Goal: Task Accomplishment & Management: Use online tool/utility

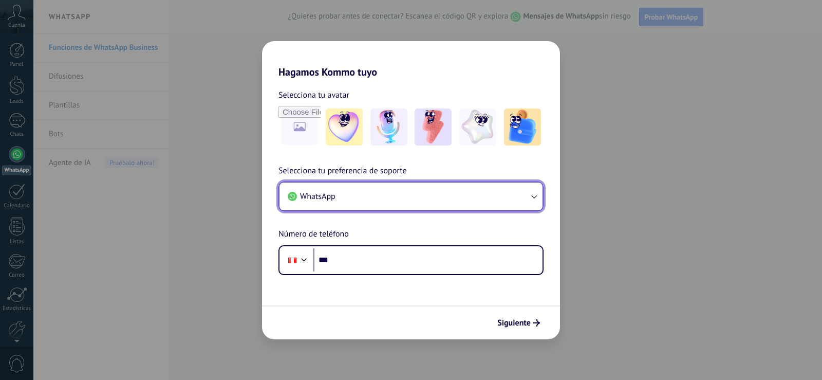
click at [362, 195] on button "WhatsApp" at bounding box center [411, 196] width 263 height 28
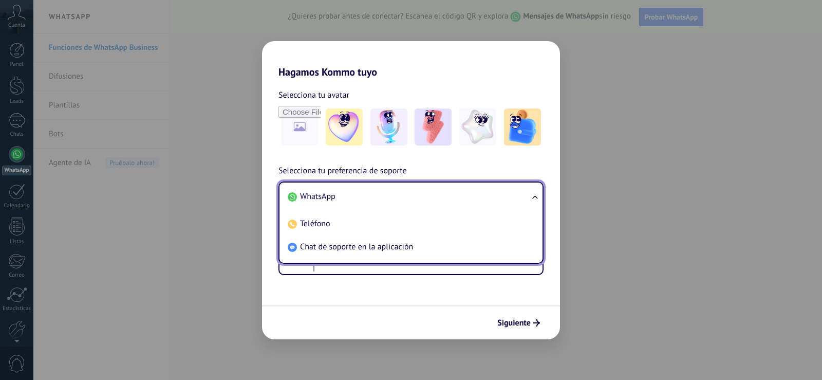
drag, startPoint x: 378, startPoint y: 199, endPoint x: 380, endPoint y: 192, distance: 7.4
click at [379, 199] on li "WhatsApp" at bounding box center [409, 196] width 251 height 23
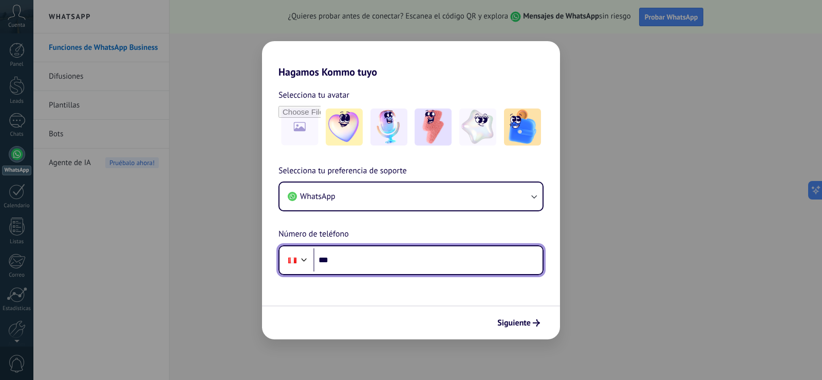
click at [366, 267] on input "***" at bounding box center [428, 260] width 229 height 24
type input "**********"
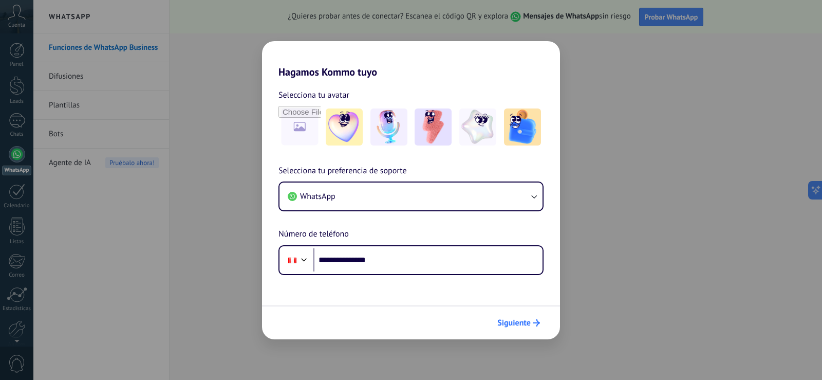
click at [506, 319] on span "Siguiente" at bounding box center [514, 322] width 33 height 7
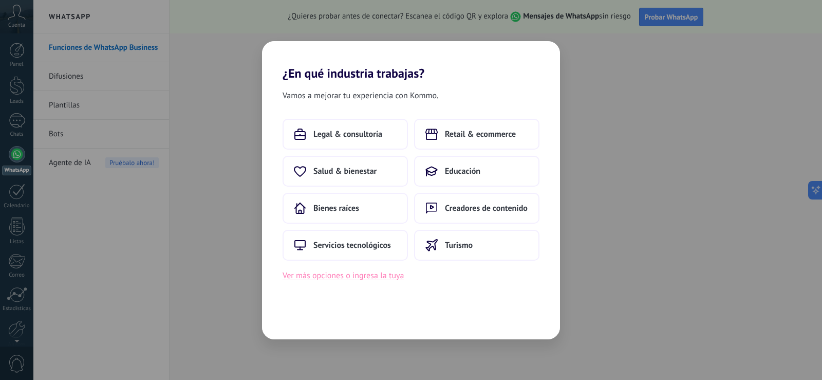
click at [343, 274] on button "Ver más opciones o ingresa la tuya" at bounding box center [343, 275] width 121 height 13
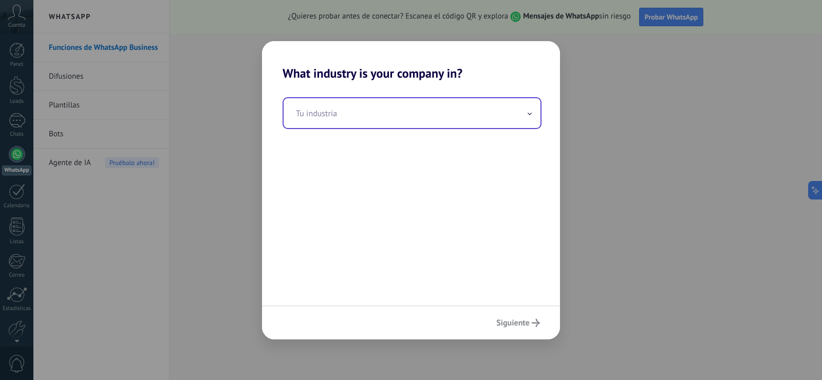
click at [382, 112] on input "text" at bounding box center [412, 113] width 257 height 30
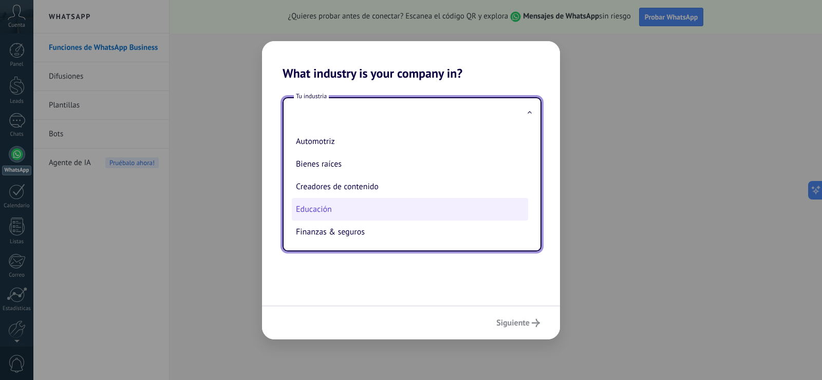
click at [375, 206] on li "Educación" at bounding box center [410, 209] width 236 height 23
type input "*********"
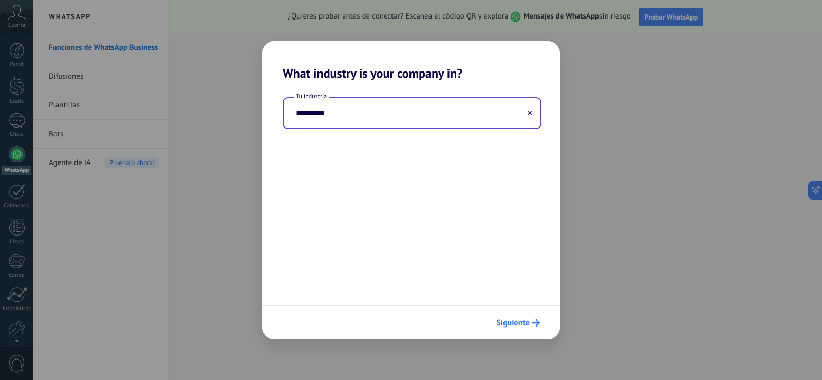
click at [534, 330] on button "Siguiente" at bounding box center [518, 322] width 53 height 17
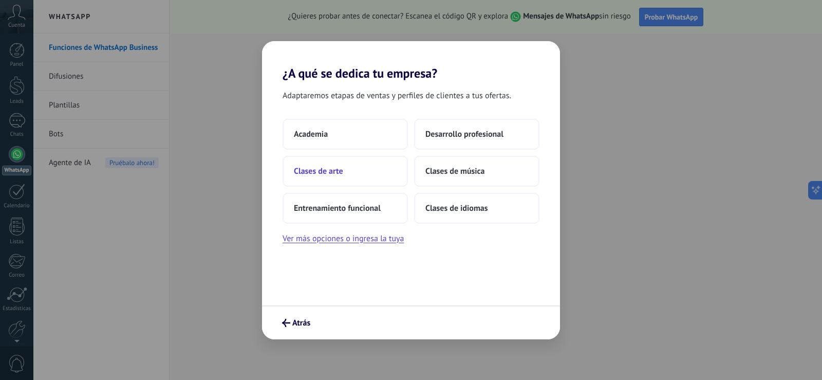
click at [390, 175] on button "Clases de arte" at bounding box center [345, 171] width 125 height 31
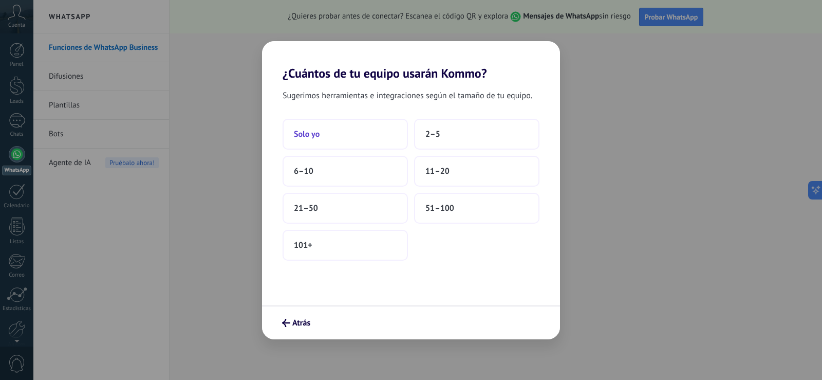
click at [378, 133] on button "Solo yo" at bounding box center [345, 134] width 125 height 31
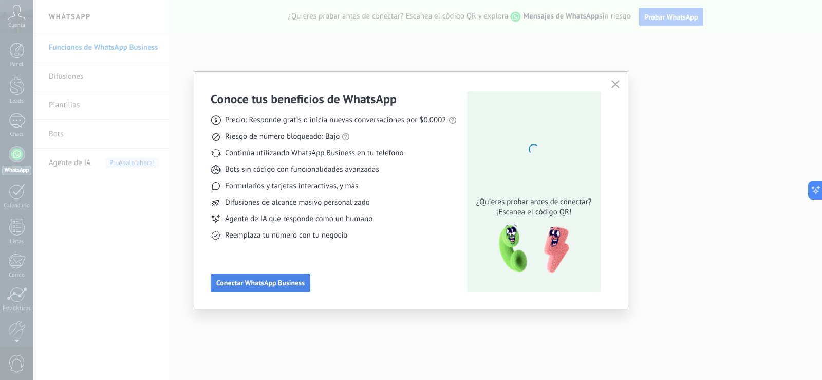
click at [287, 283] on span "Conectar WhatsApp Business" at bounding box center [260, 282] width 88 height 7
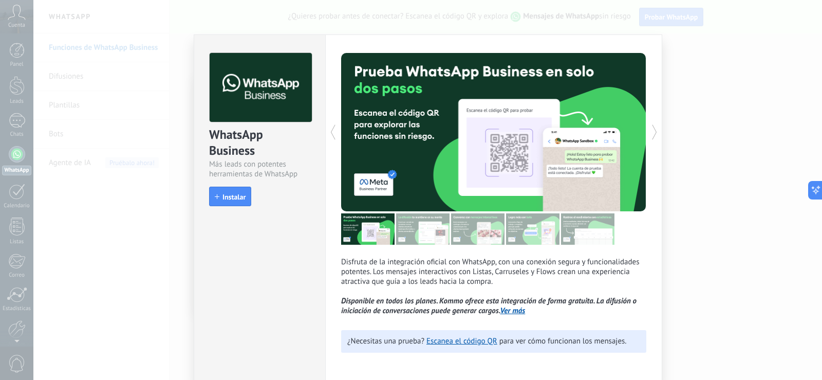
click at [331, 133] on icon at bounding box center [333, 132] width 10 height 21
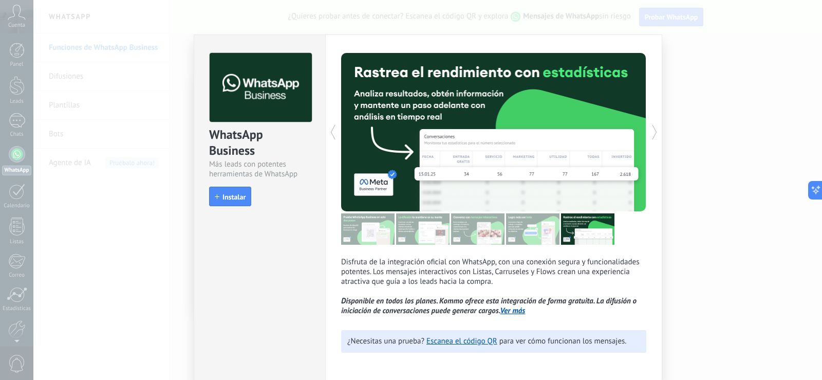
click at [331, 135] on icon at bounding box center [333, 132] width 10 height 21
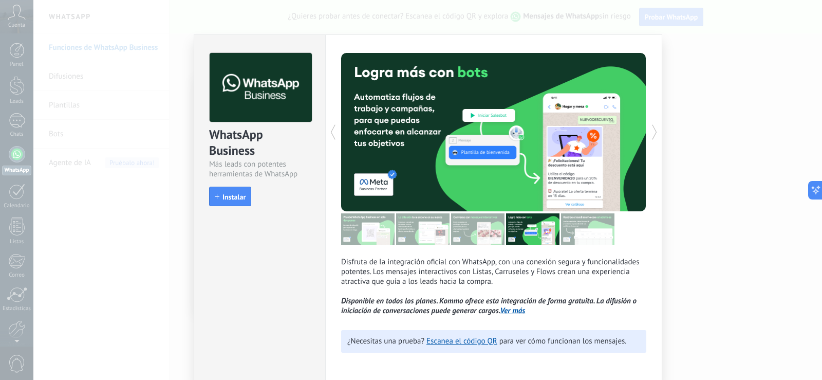
click at [331, 136] on icon at bounding box center [333, 132] width 10 height 21
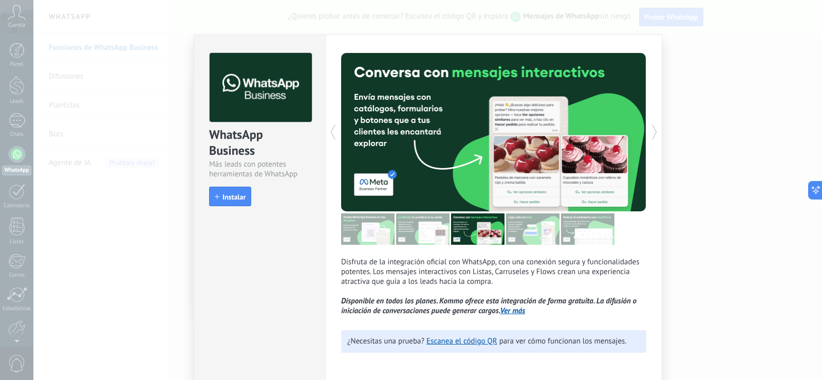
click at [331, 136] on icon at bounding box center [333, 132] width 10 height 21
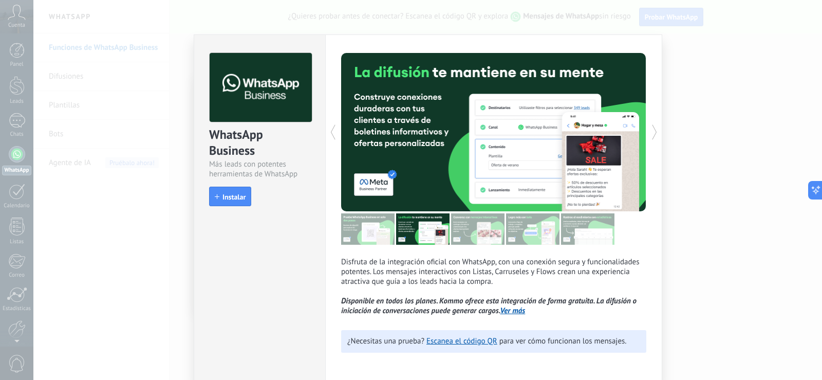
click at [332, 137] on icon at bounding box center [333, 132] width 10 height 21
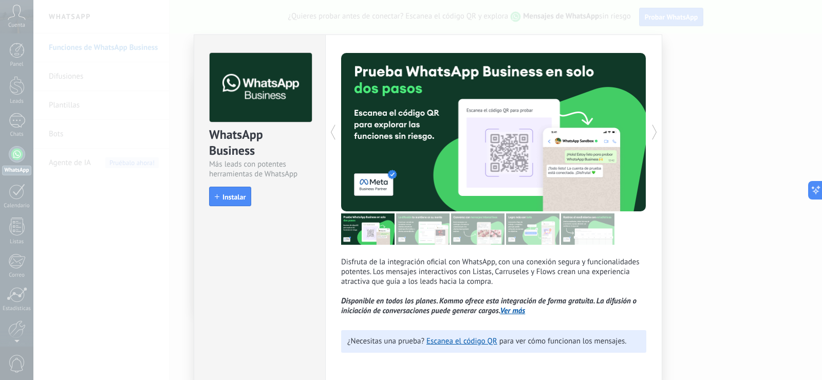
click at [332, 137] on icon at bounding box center [333, 132] width 10 height 21
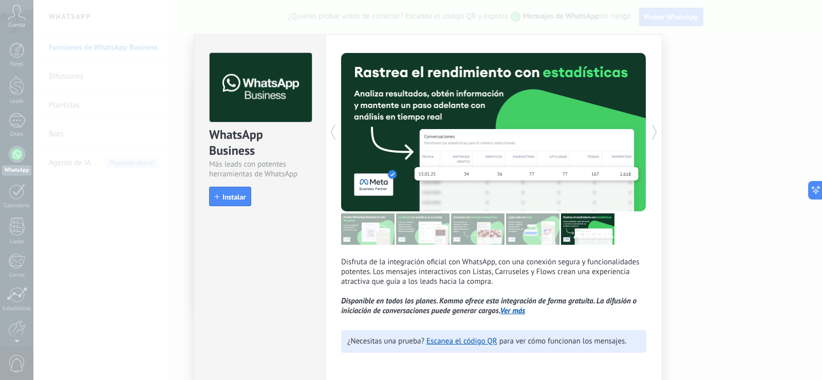
click at [332, 137] on icon at bounding box center [333, 132] width 10 height 21
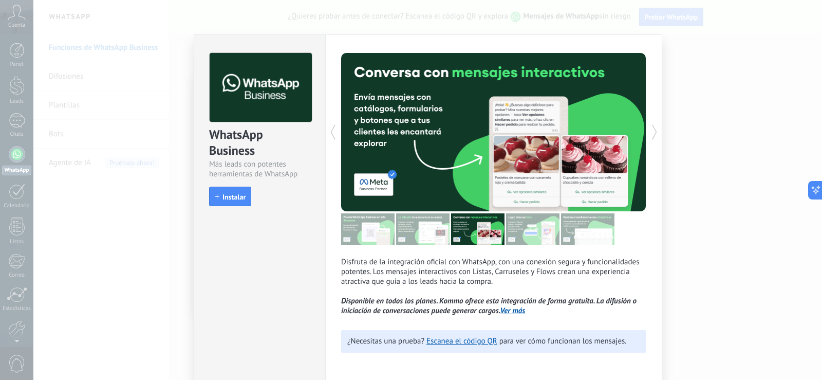
click at [332, 138] on icon at bounding box center [333, 132] width 10 height 21
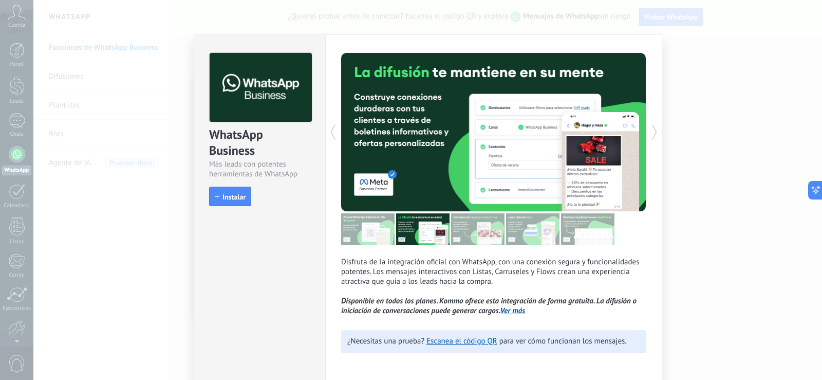
click at [332, 138] on icon at bounding box center [333, 132] width 10 height 21
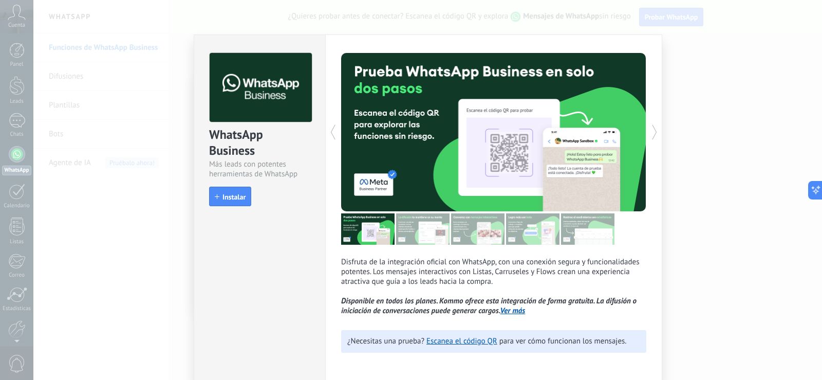
click at [332, 138] on icon at bounding box center [333, 132] width 10 height 21
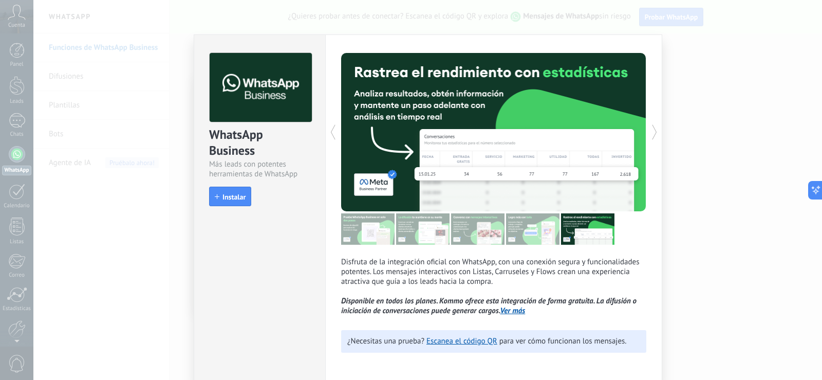
click at [332, 138] on icon at bounding box center [333, 132] width 10 height 21
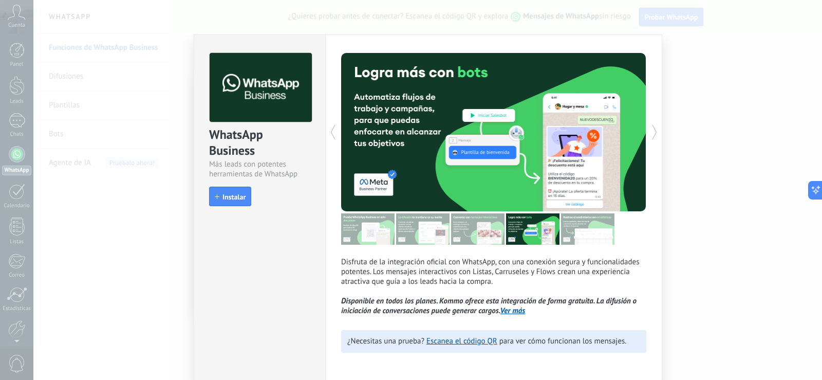
click at [332, 138] on icon at bounding box center [333, 132] width 10 height 21
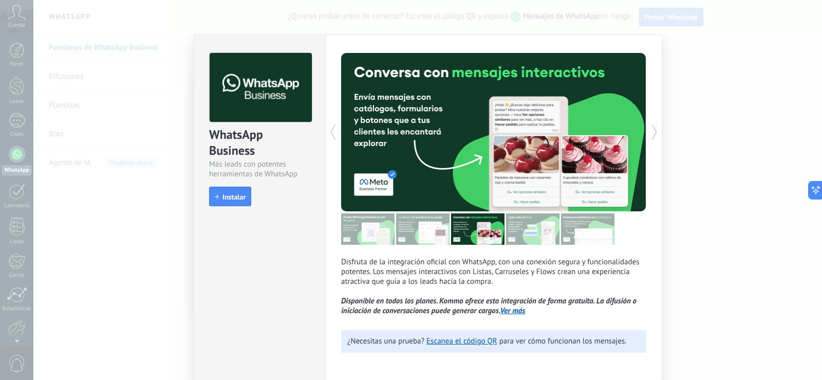
click at [333, 138] on icon at bounding box center [333, 132] width 10 height 21
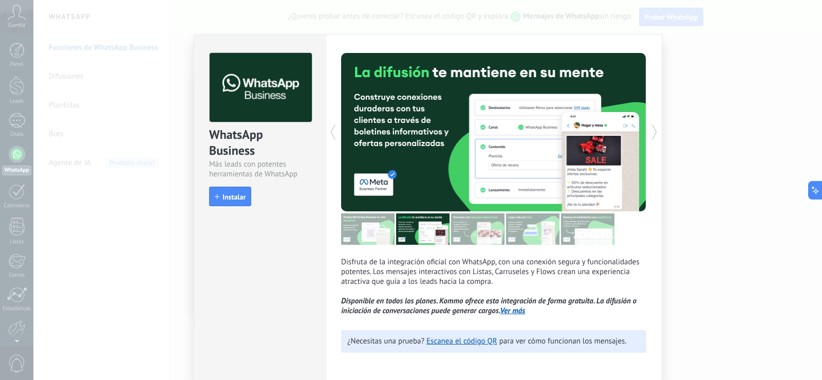
click at [333, 138] on use at bounding box center [333, 132] width 5 height 15
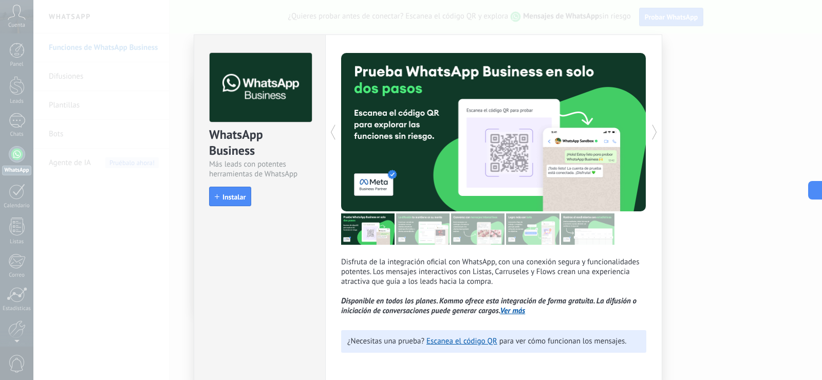
click at [333, 139] on use at bounding box center [333, 132] width 5 height 15
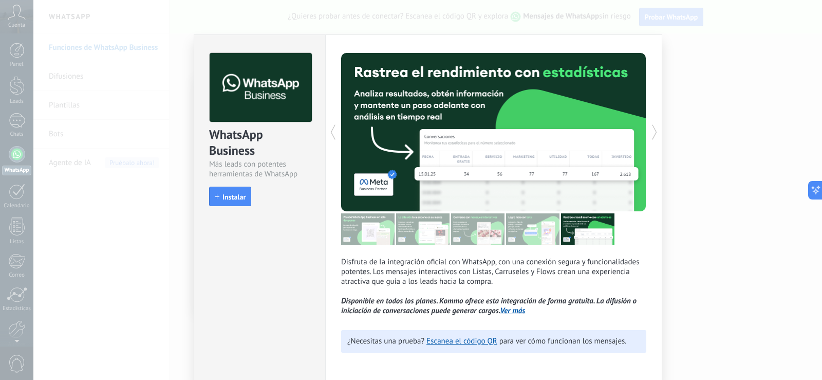
click at [333, 139] on use at bounding box center [333, 132] width 5 height 15
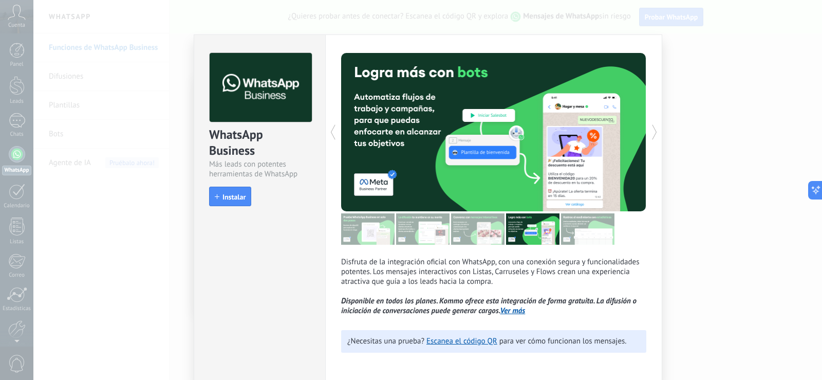
click at [334, 140] on icon at bounding box center [333, 132] width 10 height 21
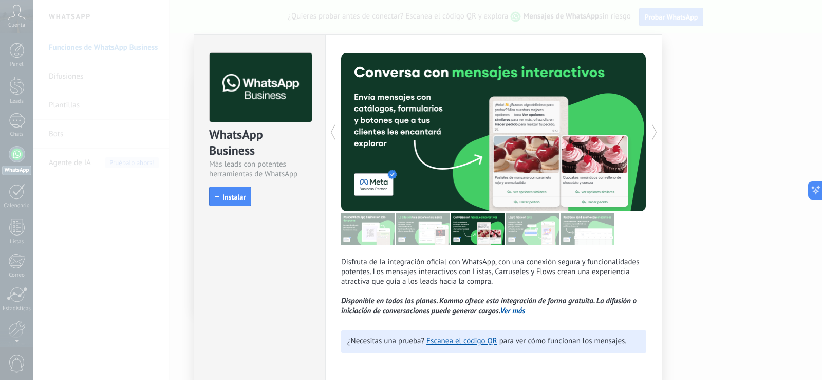
click at [334, 141] on icon at bounding box center [333, 132] width 10 height 21
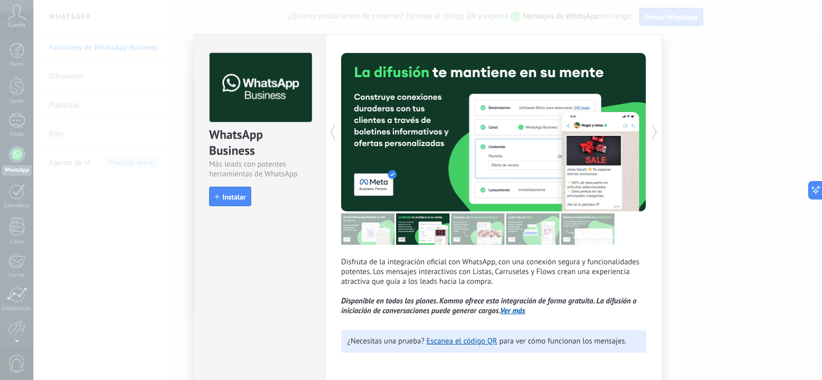
click at [334, 141] on icon at bounding box center [333, 132] width 10 height 21
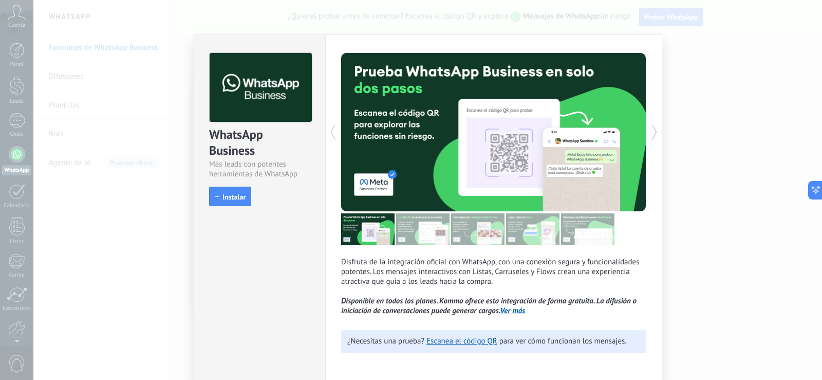
click at [334, 141] on icon at bounding box center [333, 132] width 10 height 21
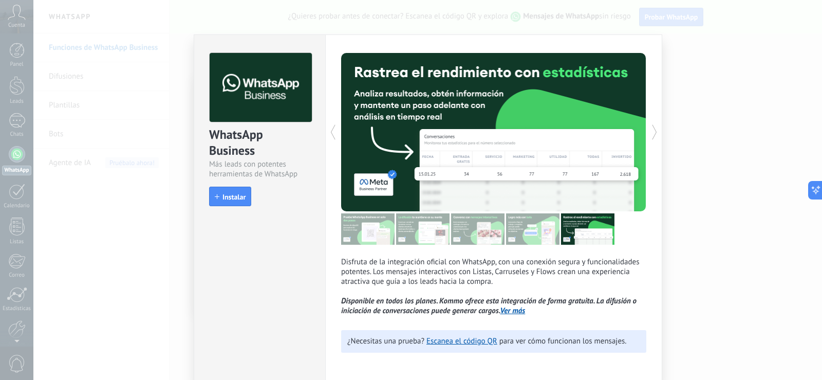
click at [334, 141] on icon at bounding box center [333, 132] width 10 height 21
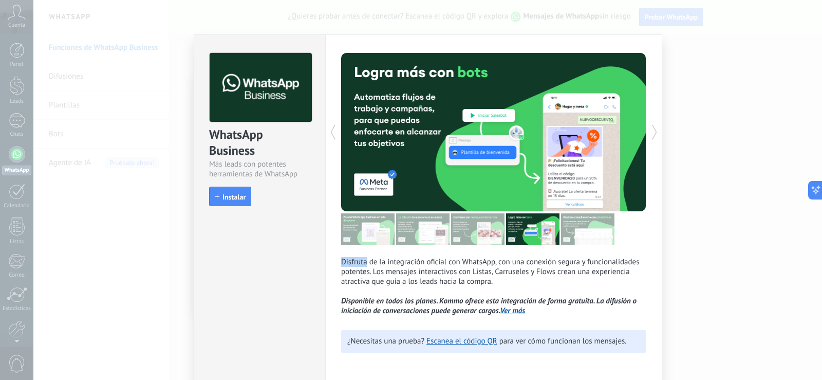
click at [335, 142] on div "Disfruta de la integración oficial con WhatsApp, con una conexión segura y func…" at bounding box center [493, 208] width 337 height 348
click at [332, 132] on icon at bounding box center [333, 132] width 10 height 21
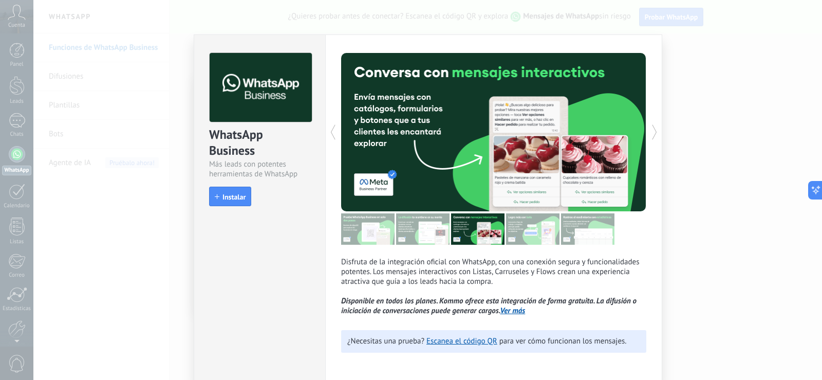
click at [332, 133] on icon at bounding box center [333, 132] width 10 height 21
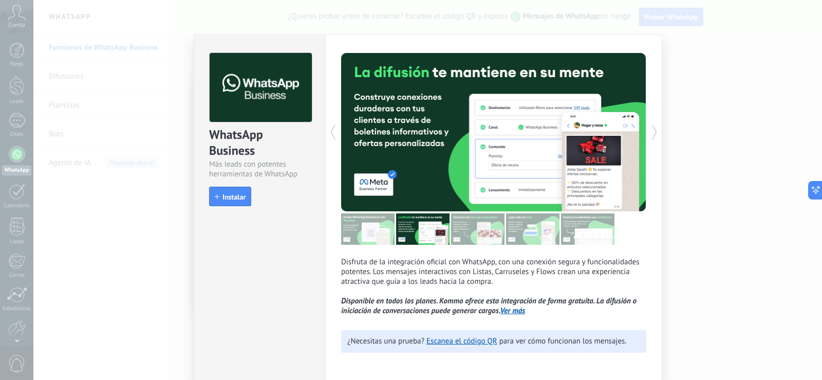
click at [333, 134] on icon at bounding box center [333, 132] width 10 height 21
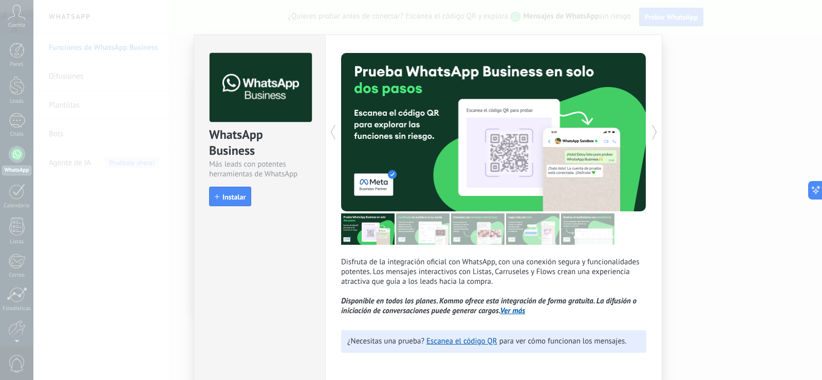
click at [522, 144] on div at bounding box center [570, 132] width 153 height 158
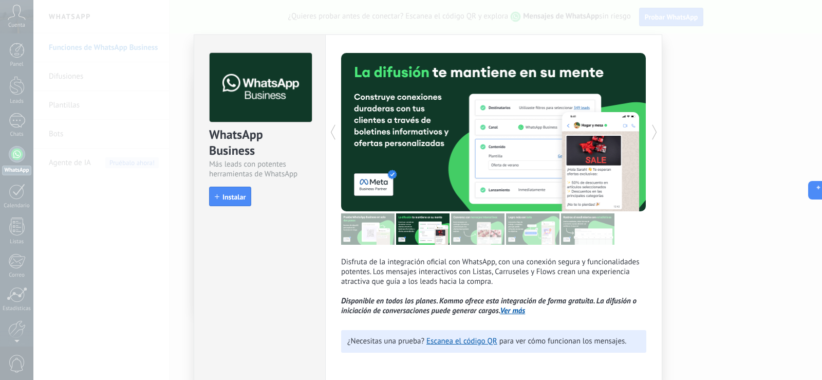
scroll to position [3, 0]
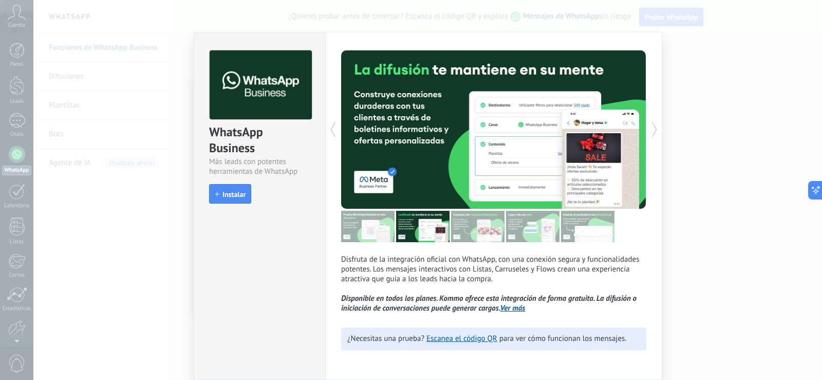
click at [522, 148] on div at bounding box center [570, 129] width 153 height 158
